Goal: Check status: Check status

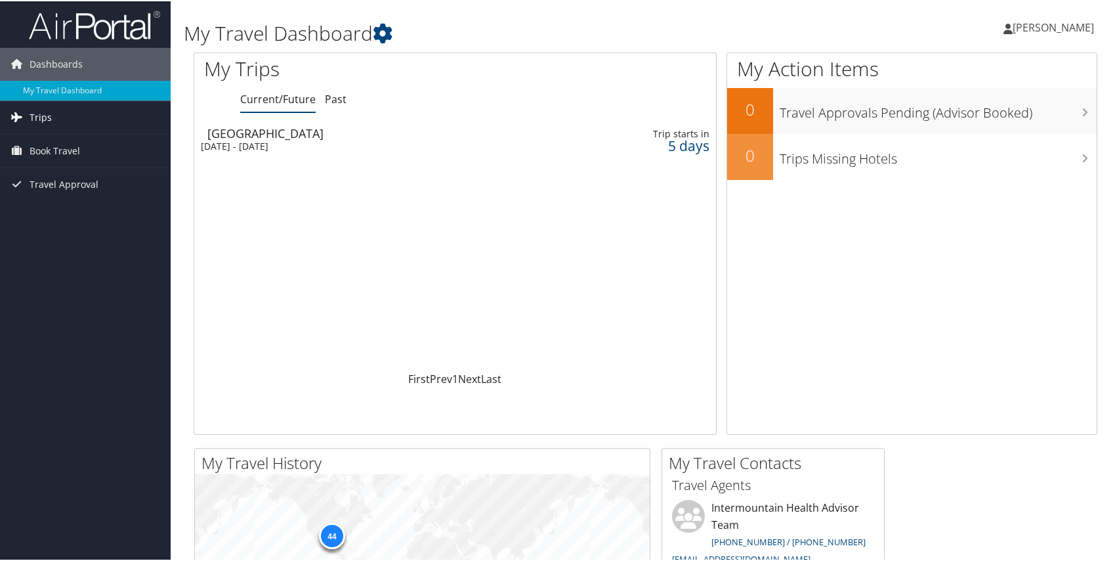
click at [26, 106] on link "Trips" at bounding box center [85, 116] width 171 height 33
click at [264, 138] on div "[GEOGRAPHIC_DATA]" at bounding box center [373, 132] width 333 height 12
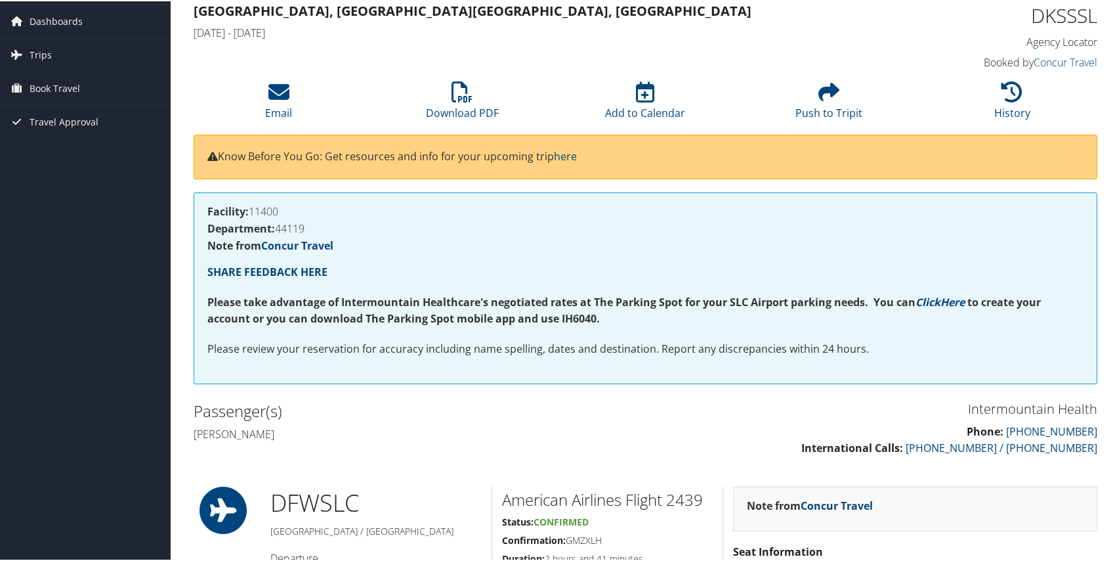
scroll to position [66, 0]
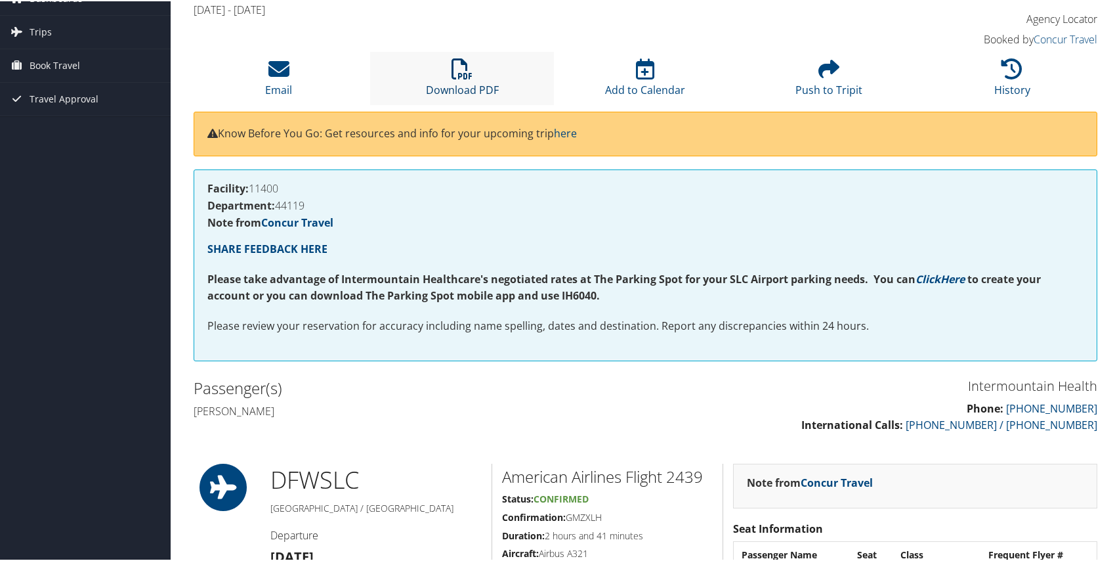
click at [464, 77] on icon at bounding box center [462, 67] width 21 height 21
